Goal: Task Accomplishment & Management: Manage account settings

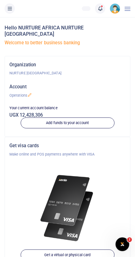
click at [103, 9] on icon at bounding box center [100, 8] width 6 height 6
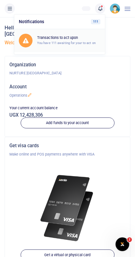
click at [86, 41] on small "You have 111 awaiting for your to act on" at bounding box center [66, 43] width 59 height 4
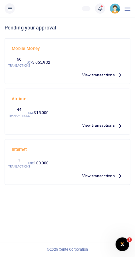
click at [11, 11] on icon at bounding box center [10, 8] width 6 height 6
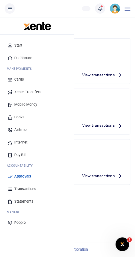
click at [115, 55] on div "Mobile Money 66 TRANSACTIONS UGX 3,055,932 View transactions" at bounding box center [67, 61] width 116 height 36
click at [104, 75] on span "View transactions" at bounding box center [98, 75] width 33 height 6
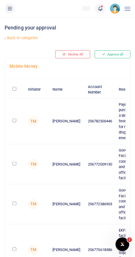
click at [27, 38] on link "Back to categories" at bounding box center [45, 38] width 84 height 10
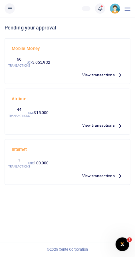
click at [13, 8] on button at bounding box center [10, 8] width 10 height 10
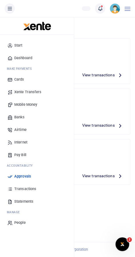
click at [103, 46] on h4 "Mobile Money" at bounding box center [68, 48] width 112 height 6
click at [11, 8] on icon at bounding box center [10, 8] width 6 height 6
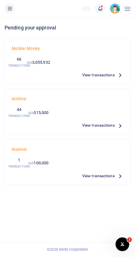
click at [105, 75] on span "View transactions" at bounding box center [98, 75] width 33 height 6
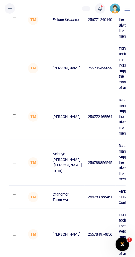
scroll to position [282, 0]
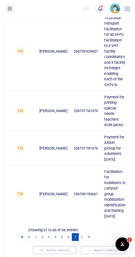
scroll to position [0, 0]
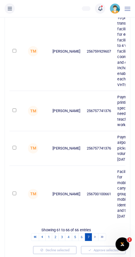
click at [14, 192] on input "checkbox" at bounding box center [15, 193] width 4 height 4
checkbox input "true"
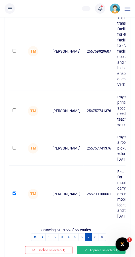
click at [103, 246] on button "Approve selected (1)" at bounding box center [101, 250] width 49 height 8
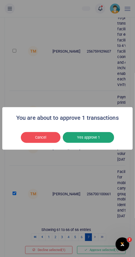
click at [83, 143] on button "Yes approve 1" at bounding box center [88, 137] width 51 height 11
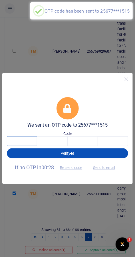
click at [24, 146] on input "text" at bounding box center [22, 141] width 30 height 10
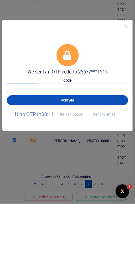
scroll to position [245, 0]
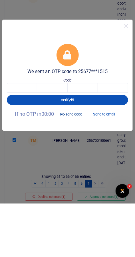
click at [76, 168] on button "Re-send code" at bounding box center [71, 168] width 32 height 10
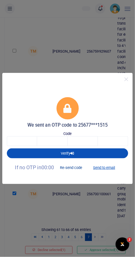
click at [77, 165] on button "Re-send code" at bounding box center [71, 168] width 32 height 10
click at [27, 143] on input "text" at bounding box center [22, 141] width 30 height 10
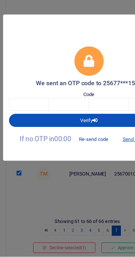
click at [69, 172] on button "Re-send code" at bounding box center [71, 168] width 32 height 10
click at [17, 142] on input "text" at bounding box center [22, 141] width 30 height 10
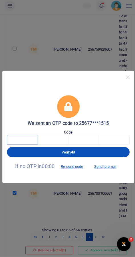
scroll to position [245, 0]
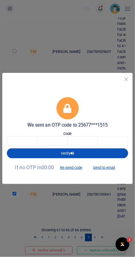
click at [126, 82] on button "Close" at bounding box center [126, 79] width 8 height 8
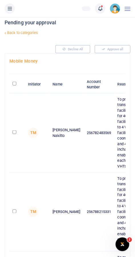
scroll to position [0, 0]
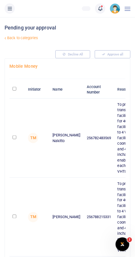
click at [103, 9] on span at bounding box center [103, 9] width 0 height 0
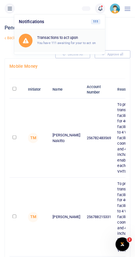
click at [85, 40] on div "Transactions to act upon You have 111 awaiting for your to act on" at bounding box center [68, 40] width 63 height 10
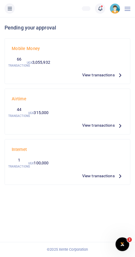
click at [11, 8] on icon at bounding box center [10, 8] width 6 height 6
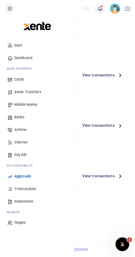
click at [97, 47] on h4 "Mobile Money" at bounding box center [68, 48] width 112 height 6
click at [13, 9] on button at bounding box center [10, 8] width 10 height 10
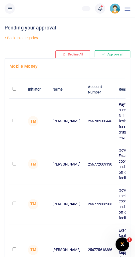
click at [25, 39] on link "Back to categories" at bounding box center [45, 38] width 84 height 10
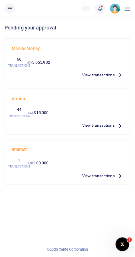
click at [104, 10] on link at bounding box center [100, 8] width 10 height 10
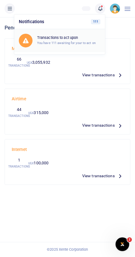
click at [84, 41] on small "You have 111 awaiting for your to act on" at bounding box center [66, 43] width 59 height 4
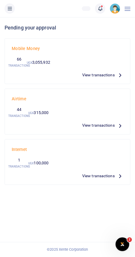
click at [98, 10] on icon at bounding box center [100, 8] width 6 height 6
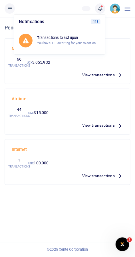
click at [76, 192] on div "View by batch Pending your approval Mobile Money 66 TRANSACTIONS UGX 3,055,932 …" at bounding box center [67, 137] width 135 height 240
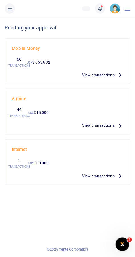
click at [125, 11] on div at bounding box center [128, 8] width 6 height 17
click at [6, 13] on li at bounding box center [9, 8] width 15 height 10
click at [9, 7] on icon at bounding box center [10, 8] width 6 height 6
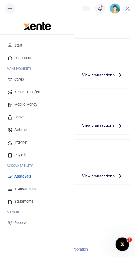
click at [97, 206] on div "View by batch Pending your approval Mobile Money 66 TRANSACTIONS UGX 3,055,932 …" at bounding box center [67, 137] width 135 height 240
click at [94, 49] on h4 "Mobile Money" at bounding box center [68, 48] width 112 height 6
click at [97, 76] on span "View transactions" at bounding box center [98, 75] width 33 height 6
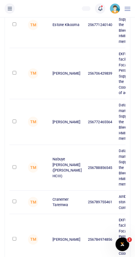
scroll to position [282, 0]
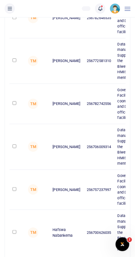
scroll to position [288, 0]
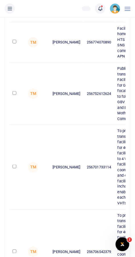
scroll to position [438, 0]
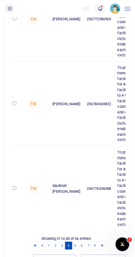
scroll to position [723, 0]
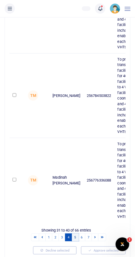
click at [76, 238] on link "5" at bounding box center [75, 237] width 7 height 8
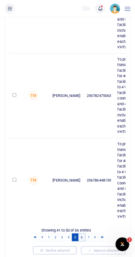
click at [82, 235] on link "6" at bounding box center [82, 237] width 7 height 8
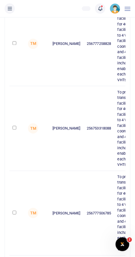
scroll to position [617, 0]
